Goal: Transaction & Acquisition: Purchase product/service

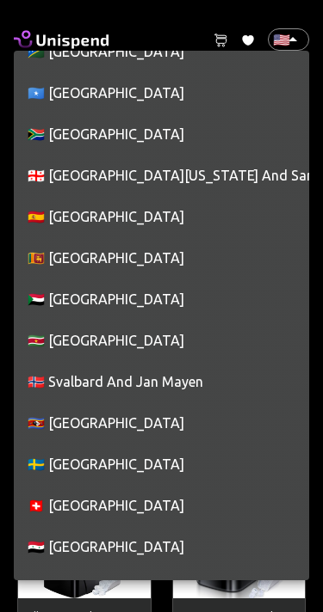
scroll to position [8366, 0]
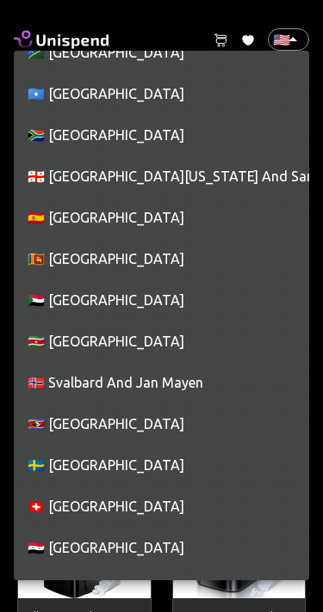
click at [75, 207] on li "🇪🇸 [GEOGRAPHIC_DATA]" at bounding box center [161, 217] width 295 height 41
type input "ES"
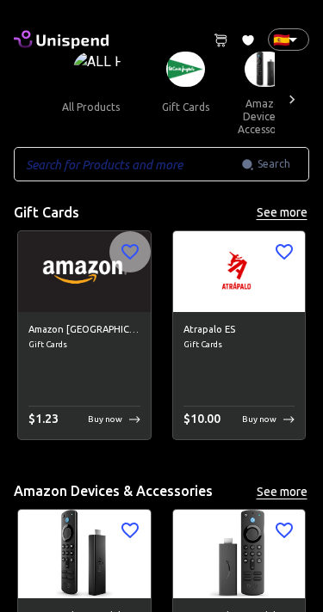
scroll to position [0, 0]
click at [287, 89] on div at bounding box center [291, 99] width 34 height 95
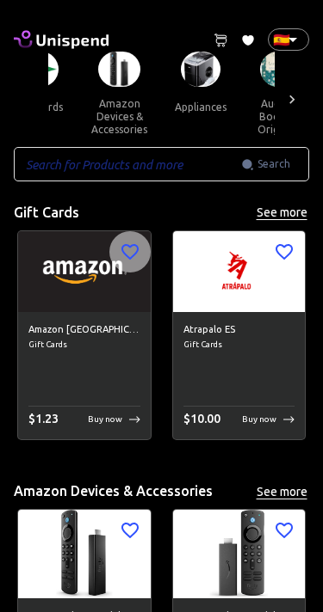
scroll to position [0, 155]
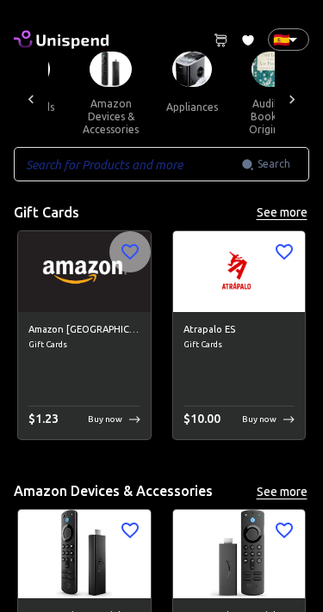
click at [285, 98] on icon at bounding box center [291, 99] width 17 height 17
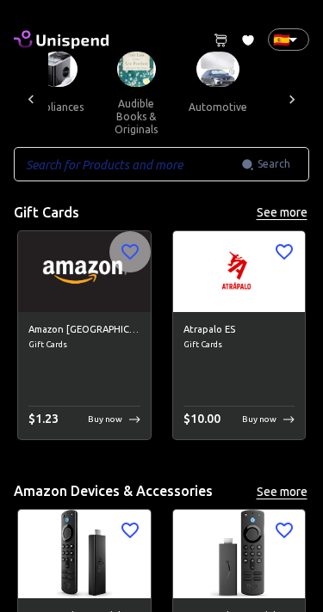
scroll to position [0, 310]
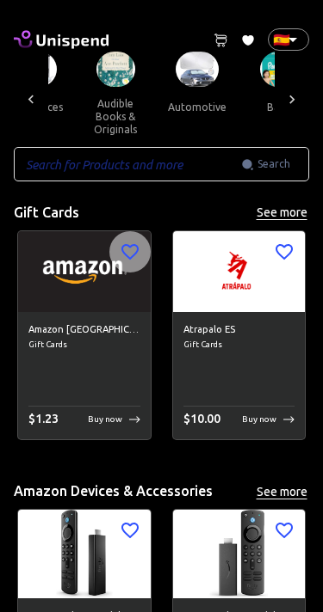
click at [292, 89] on div at bounding box center [291, 99] width 34 height 95
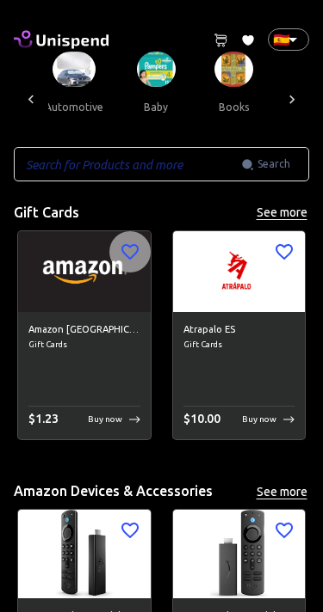
scroll to position [0, 464]
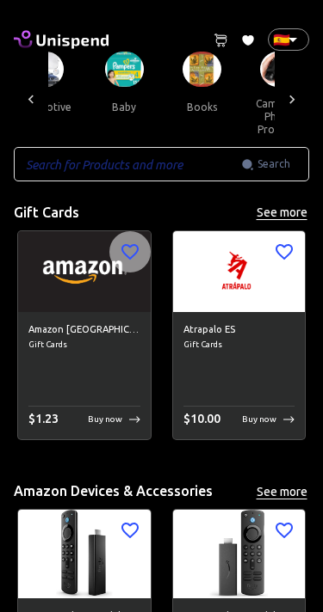
click at [292, 91] on icon at bounding box center [291, 99] width 17 height 17
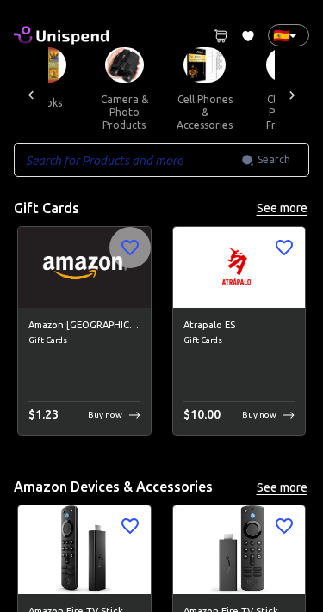
scroll to position [0, 0]
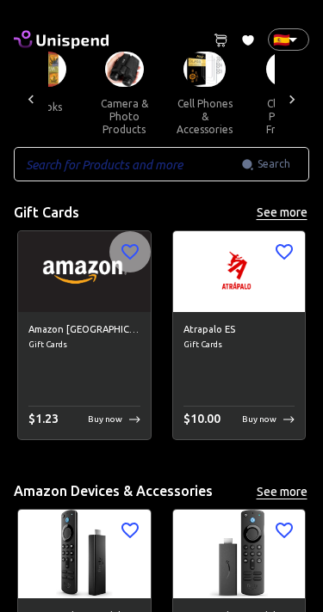
click at [45, 88] on div at bounding box center [31, 99] width 34 height 95
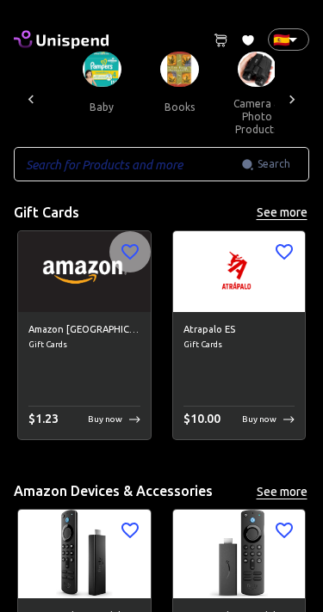
scroll to position [0, 464]
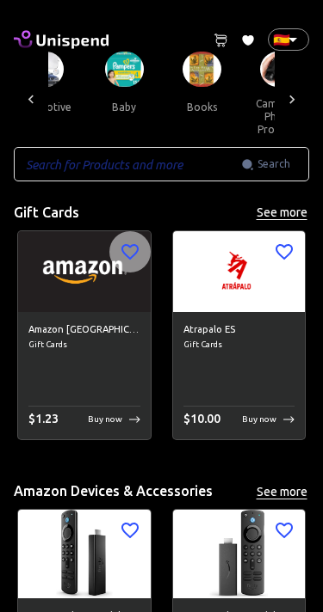
click at [34, 94] on icon at bounding box center [30, 99] width 17 height 17
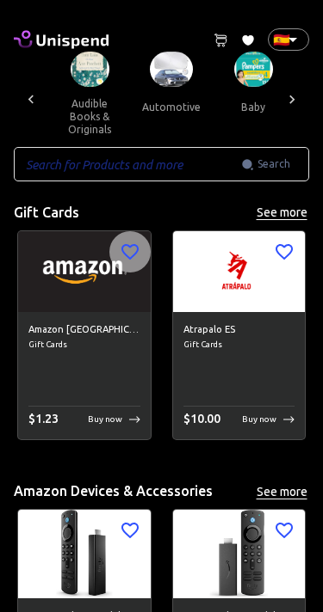
scroll to position [0, 310]
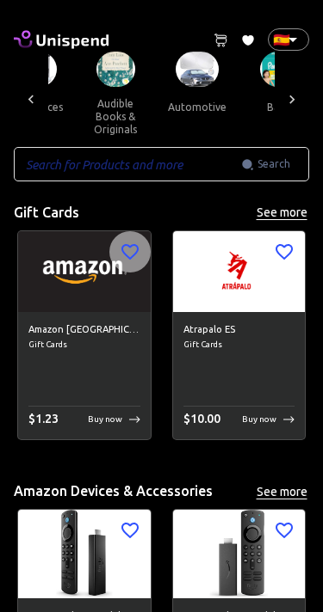
click at [181, 71] on img at bounding box center [196, 69] width 43 height 35
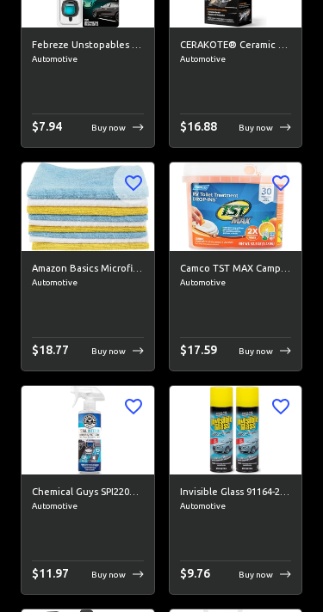
scroll to position [1638, 0]
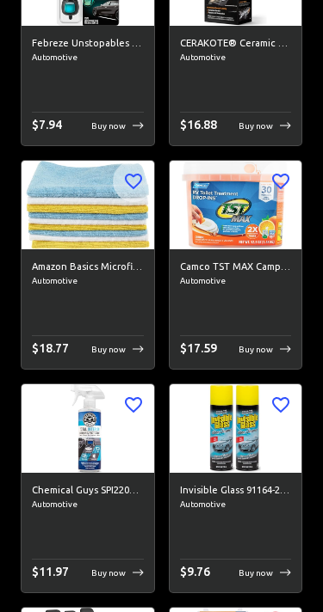
click at [224, 421] on img at bounding box center [235, 428] width 132 height 88
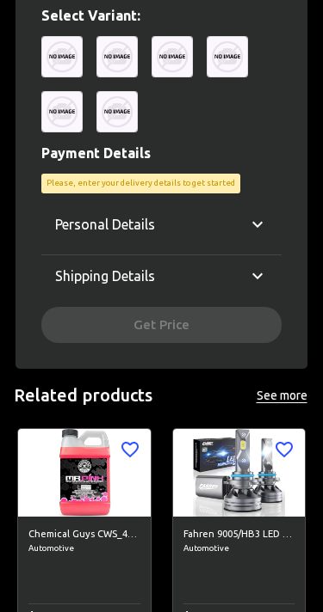
scroll to position [880, 0]
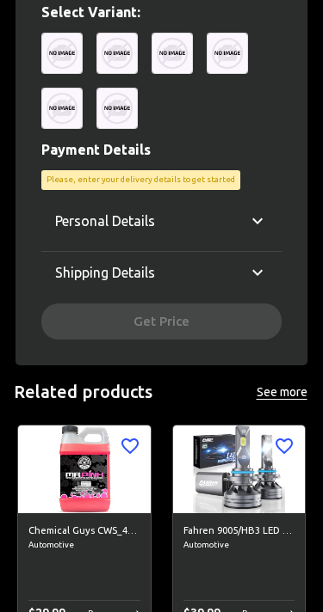
click at [261, 270] on icon at bounding box center [257, 272] width 21 height 21
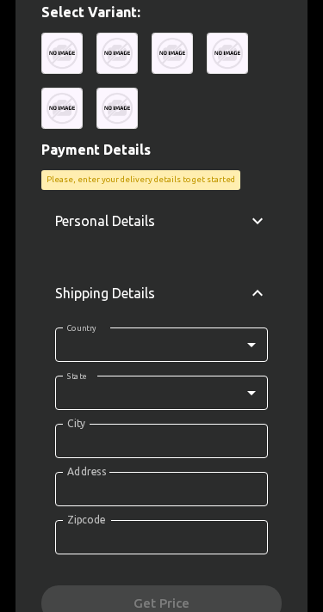
click at [257, 218] on icon at bounding box center [257, 221] width 21 height 21
